Goal: Transaction & Acquisition: Purchase product/service

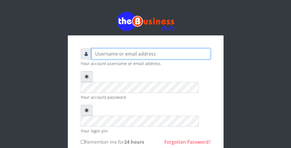
type input "wergbac8"
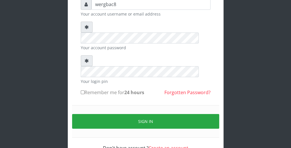
scroll to position [53, 0]
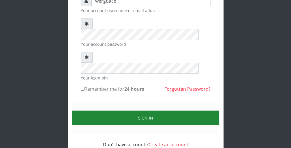
click at [204, 111] on button "Sign in" at bounding box center [145, 118] width 147 height 15
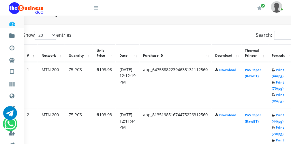
scroll to position [288, 23]
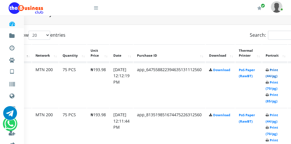
click at [275, 76] on link "Print (44/pg)" at bounding box center [272, 72] width 12 height 11
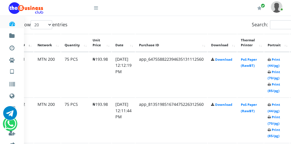
scroll to position [299, 21]
click at [276, 110] on link "Print (44/pg)" at bounding box center [274, 107] width 12 height 11
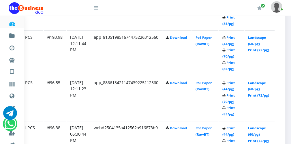
scroll to position [368, 67]
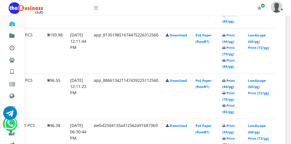
click at [225, 85] on link "Print (44/pg)" at bounding box center [228, 83] width 12 height 11
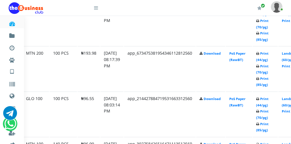
scroll to position [714, 33]
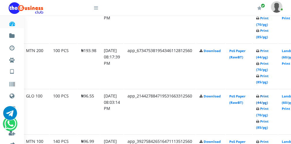
click at [267, 98] on link "Print (44/pg)" at bounding box center [262, 98] width 12 height 11
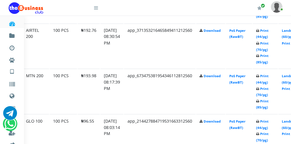
scroll to position [714, 33]
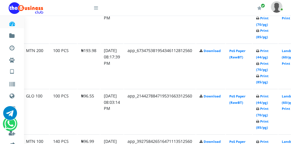
click at [96, 7] on icon at bounding box center [96, 7] width 4 height 5
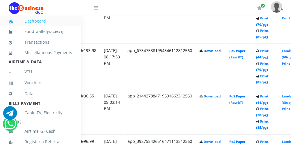
scroll to position [126, 0]
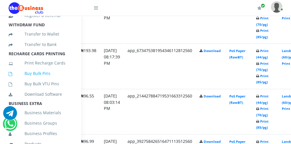
click at [54, 77] on link "Buy Bulk Pins" at bounding box center [40, 73] width 63 height 13
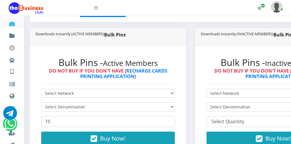
scroll to position [127, 0]
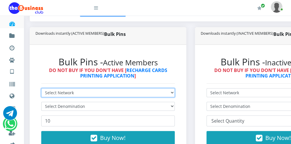
click at [126, 91] on select "Select Network MTN Globacom 9Mobile Airtel" at bounding box center [108, 92] width 134 height 9
select select "Airtel"
click at [41, 88] on select "Select Network MTN Globacom 9Mobile Airtel" at bounding box center [108, 92] width 134 height 9
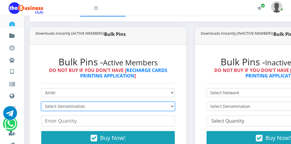
click at [96, 108] on select "Select Denomination Airtel NGN100 - ₦96.38 Airtel NGN200 - ₦192.76 Airtel NGN50…" at bounding box center [108, 106] width 134 height 9
select select "192.76-200"
click at [41, 102] on select "Select Denomination Airtel NGN100 - ₦96.38 Airtel NGN200 - ₦192.76 Airtel NGN50…" at bounding box center [108, 106] width 134 height 9
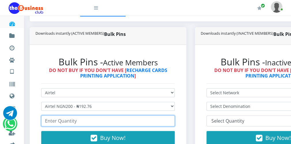
click at [71, 120] on input "number" at bounding box center [108, 120] width 134 height 11
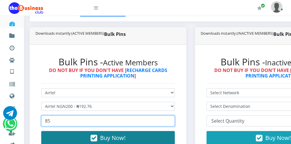
type input "85"
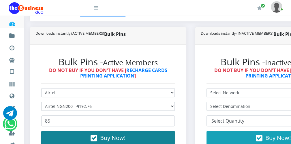
click at [92, 133] on button "Buy Now!" at bounding box center [108, 138] width 134 height 14
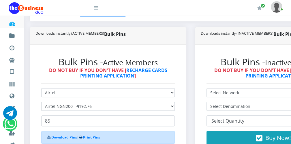
click at [96, 7] on icon at bounding box center [96, 7] width 4 height 5
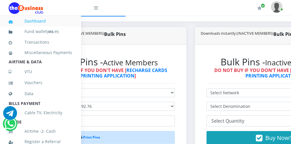
scroll to position [126, 0]
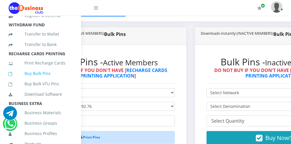
click at [53, 80] on link "Buy Bulk Pins" at bounding box center [40, 73] width 63 height 13
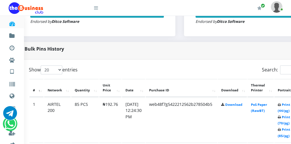
scroll to position [254, 23]
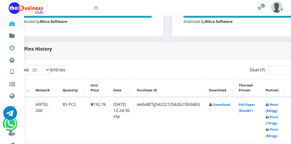
click at [274, 110] on link "Print (44/pg)" at bounding box center [272, 107] width 12 height 11
